Goal: Transaction & Acquisition: Download file/media

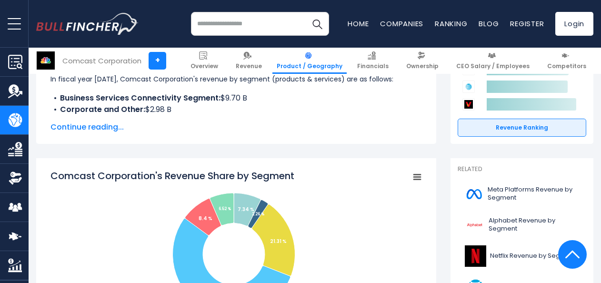
scroll to position [238, 0]
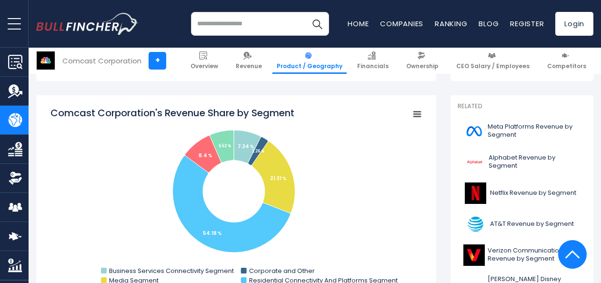
click at [416, 114] on icon "Comcast Corporation's Revenue Share by Segment" at bounding box center [417, 114] width 7 height 5
drag, startPoint x: 52, startPoint y: 110, endPoint x: 61, endPoint y: 107, distance: 9.6
click at [52, 129] on icon "Created with Highcharts 12.1.2 Chart context menu Comcast Corporation's Revenue…" at bounding box center [236, 201] width 372 height 191
drag, startPoint x: 53, startPoint y: 111, endPoint x: 134, endPoint y: 128, distance: 83.0
click at [134, 128] on icon "Created with Highcharts 12.1.2 Chart context menu Comcast Corporation's Revenue…" at bounding box center [236, 201] width 372 height 191
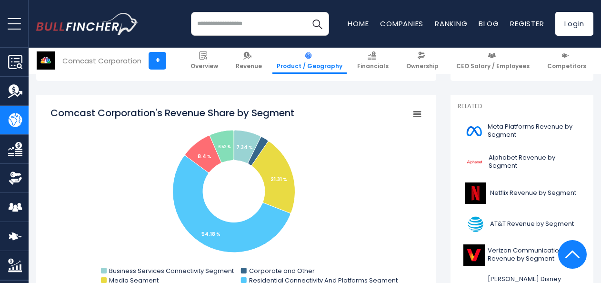
click at [417, 112] on rect "Comcast Corporation's Revenue Share by Segment" at bounding box center [417, 114] width 13 height 13
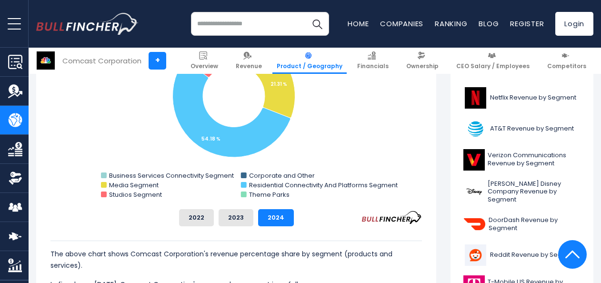
scroll to position [381, 0]
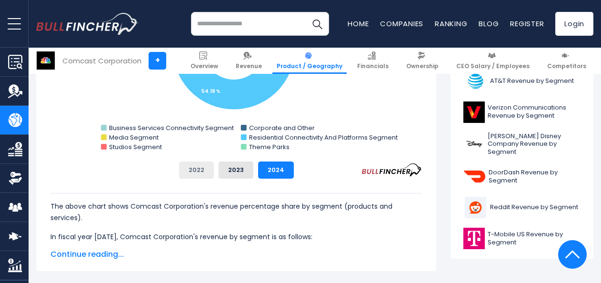
click at [201, 167] on button "2022" at bounding box center [196, 169] width 35 height 17
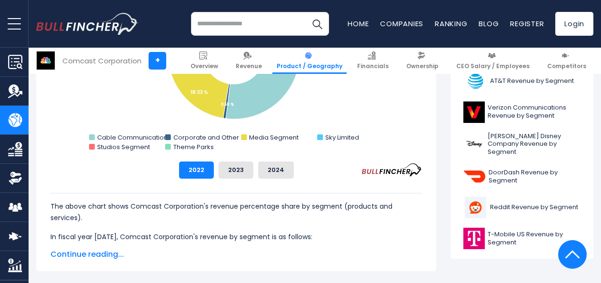
click at [98, 253] on span "Continue reading..." at bounding box center [236, 254] width 372 height 11
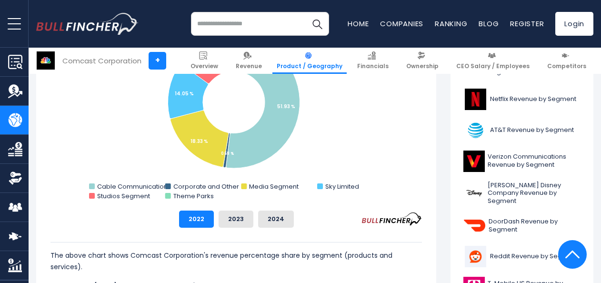
scroll to position [238, 0]
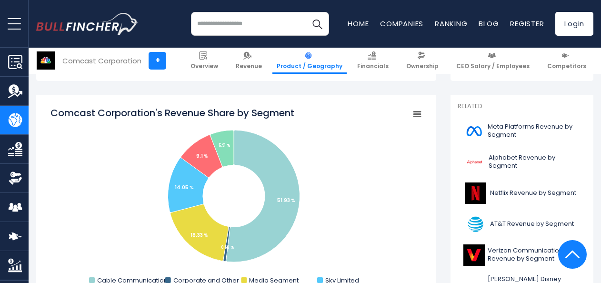
drag, startPoint x: 49, startPoint y: 110, endPoint x: 56, endPoint y: 106, distance: 9.0
click at [54, 111] on tspan "Comcast Corporation's Revenue Share by Segment" at bounding box center [172, 112] width 244 height 13
click at [53, 111] on tspan "Comcast Corporation's Revenue Share by Segment" at bounding box center [172, 112] width 244 height 13
click at [52, 110] on tspan "Comcast Corporation's Revenue Share by Segment" at bounding box center [172, 112] width 244 height 13
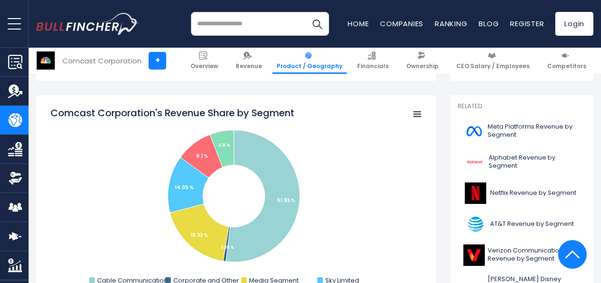
click at [61, 110] on tspan "Comcast Corporation's Revenue Share by Segment" at bounding box center [172, 112] width 244 height 13
click at [65, 110] on tspan "Comcast Corporation's Revenue Share by Segment" at bounding box center [172, 112] width 244 height 13
click at [68, 110] on tspan "Comcast Corporation's Revenue Share by Segment" at bounding box center [172, 112] width 244 height 13
click at [80, 110] on tspan "Comcast Corporation's Revenue Share by Segment" at bounding box center [172, 112] width 244 height 13
click at [82, 110] on tspan "Comcast Corporation's Revenue Share by Segment" at bounding box center [172, 112] width 244 height 13
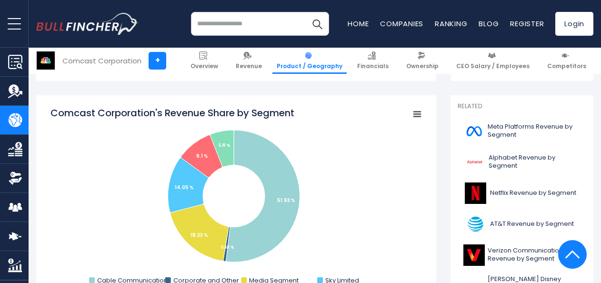
click at [416, 113] on icon "Comcast Corporation's Revenue Share by Segment" at bounding box center [417, 114] width 7 height 5
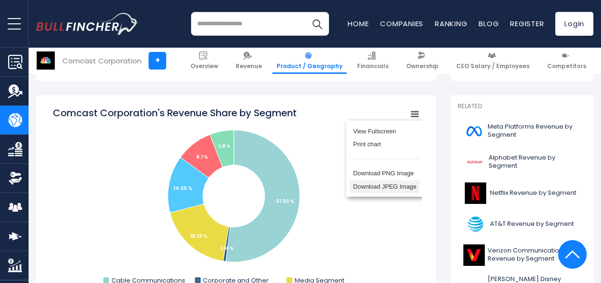
click at [371, 190] on li "Download JPEG Image" at bounding box center [385, 186] width 70 height 13
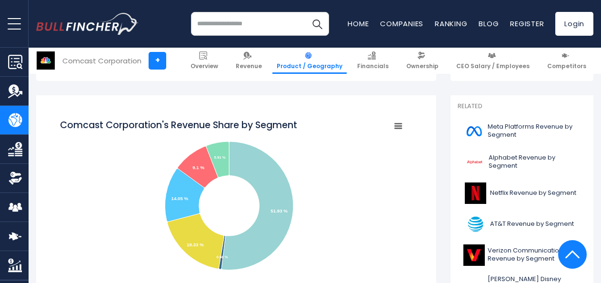
scroll to position [0, 0]
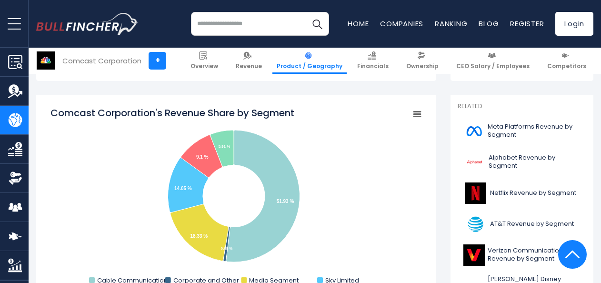
click at [416, 112] on icon "Comcast Corporation's Revenue Share by Segment" at bounding box center [417, 114] width 7 height 5
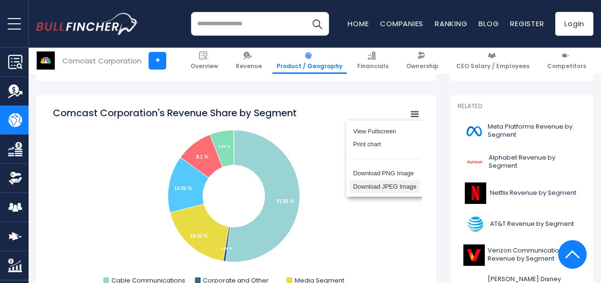
click at [368, 190] on li "Download JPEG Image" at bounding box center [385, 186] width 70 height 13
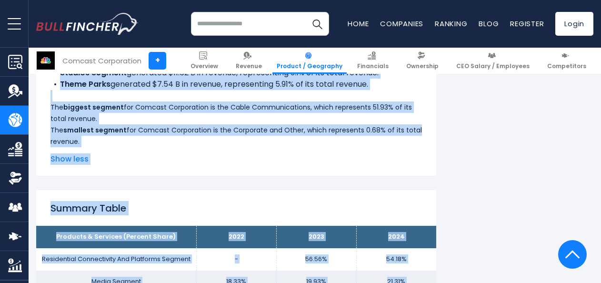
scroll to position [664, 0]
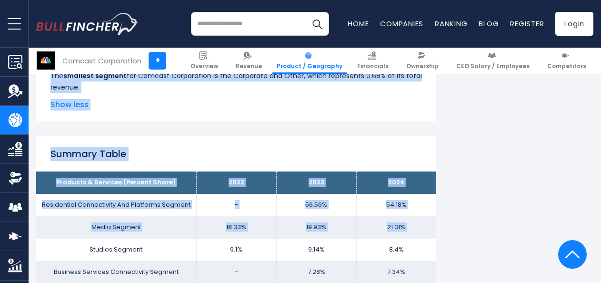
drag, startPoint x: 51, startPoint y: 157, endPoint x: 88, endPoint y: 95, distance: 71.7
click at [88, 93] on div "The above chart shows Comcast Corporation's revenue percentage share by segment…" at bounding box center [236, 1] width 372 height 183
drag, startPoint x: 88, startPoint y: 95, endPoint x: 57, endPoint y: 87, distance: 31.7
copy div "The above chart shows Comcast Corporation's revenue percentage share by segment…"
